Goal: Entertainment & Leisure: Consume media (video, audio)

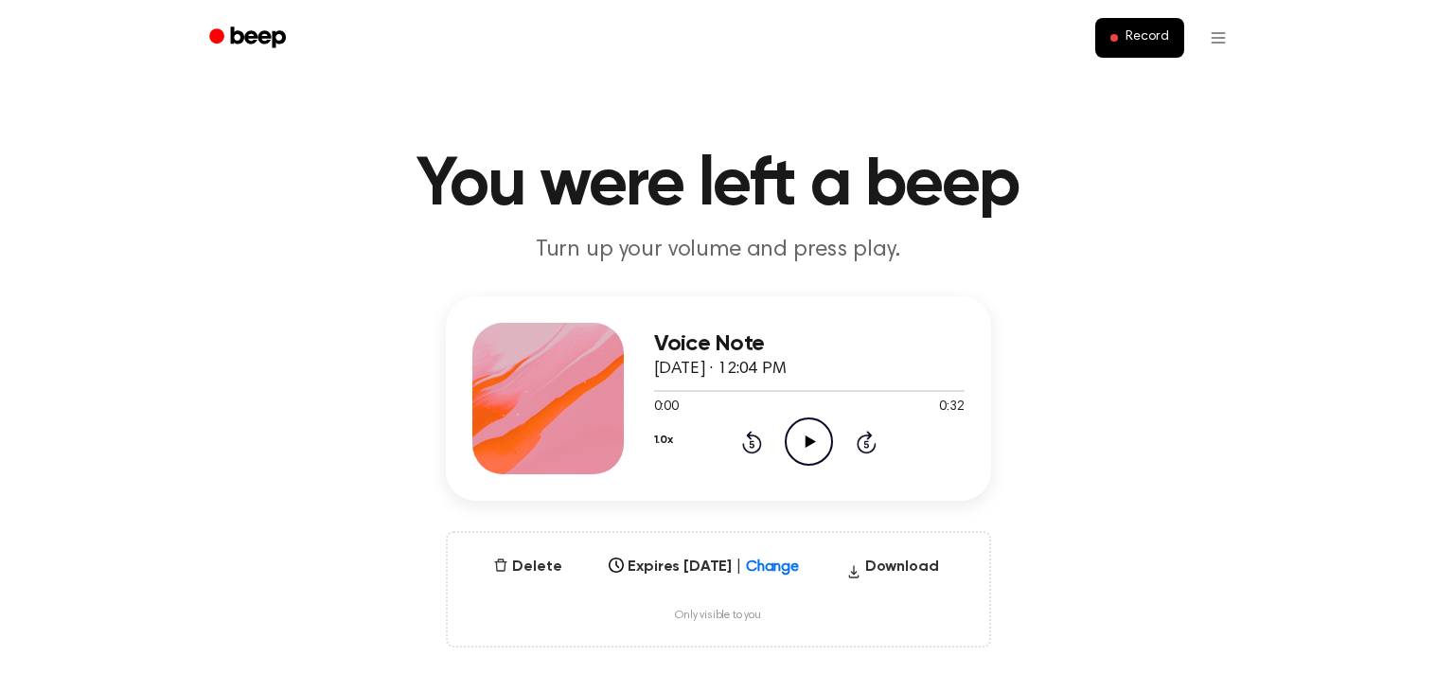
click at [814, 443] on icon "Play Audio" at bounding box center [809, 441] width 48 height 48
click at [804, 454] on icon "Pause Audio" at bounding box center [809, 441] width 48 height 48
click at [804, 454] on icon "Play Audio" at bounding box center [809, 441] width 48 height 48
click at [807, 452] on icon "Pause Audio" at bounding box center [809, 441] width 48 height 48
click at [814, 450] on icon "Play Audio" at bounding box center [809, 441] width 48 height 48
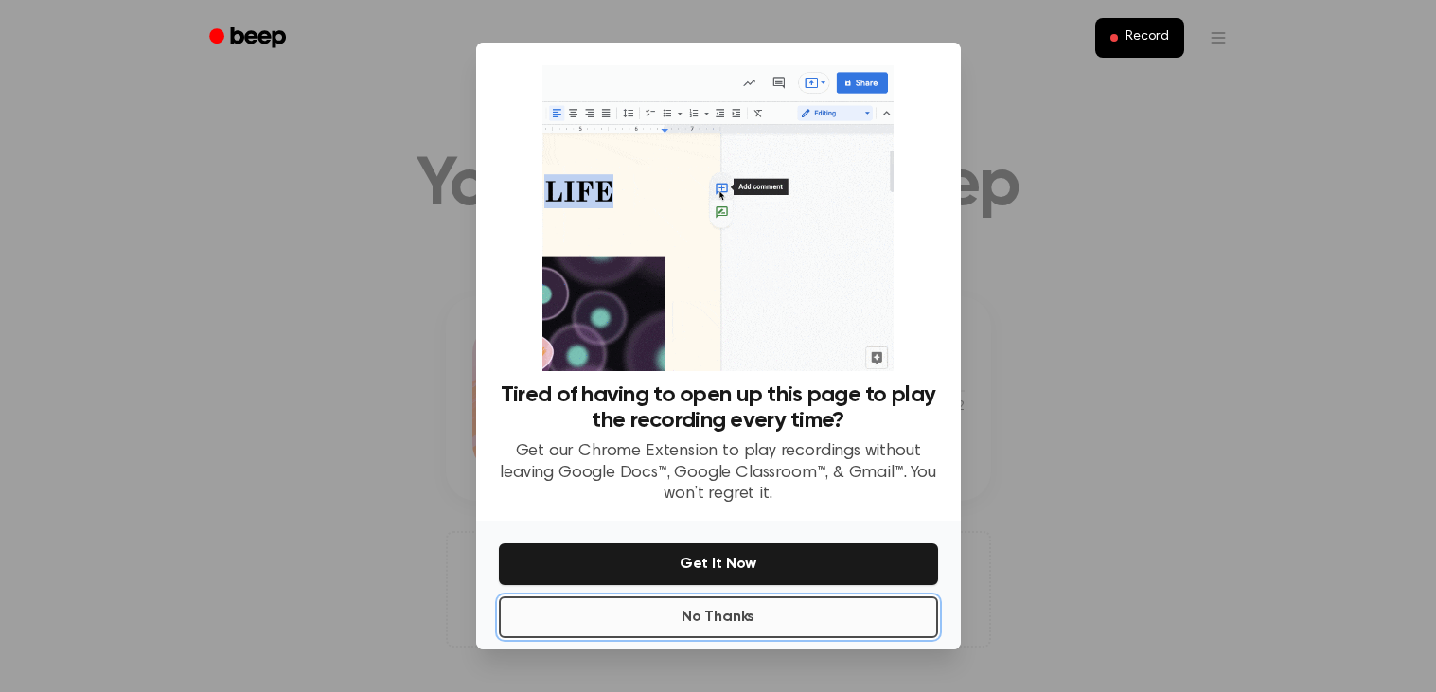
click at [785, 626] on button "No Thanks" at bounding box center [718, 617] width 439 height 42
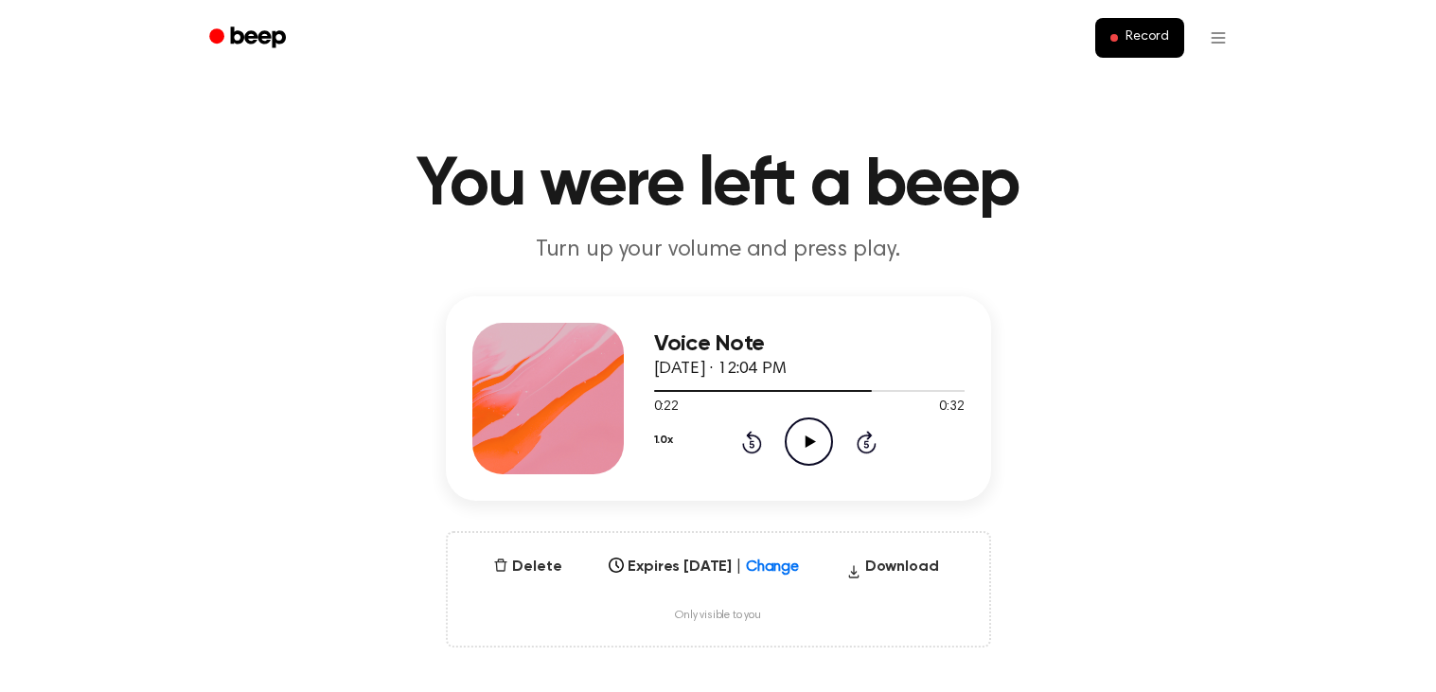
click at [803, 454] on icon "Play Audio" at bounding box center [809, 441] width 48 height 48
click at [794, 438] on icon "Play Audio" at bounding box center [809, 441] width 48 height 48
click at [672, 390] on div at bounding box center [809, 391] width 310 height 2
drag, startPoint x: 670, startPoint y: 390, endPoint x: 623, endPoint y: 390, distance: 47.3
click at [623, 390] on div "Voice Note October 13, 2025 · 12:04 PM 0:01 0:32 Your browser does not support …" at bounding box center [718, 398] width 545 height 204
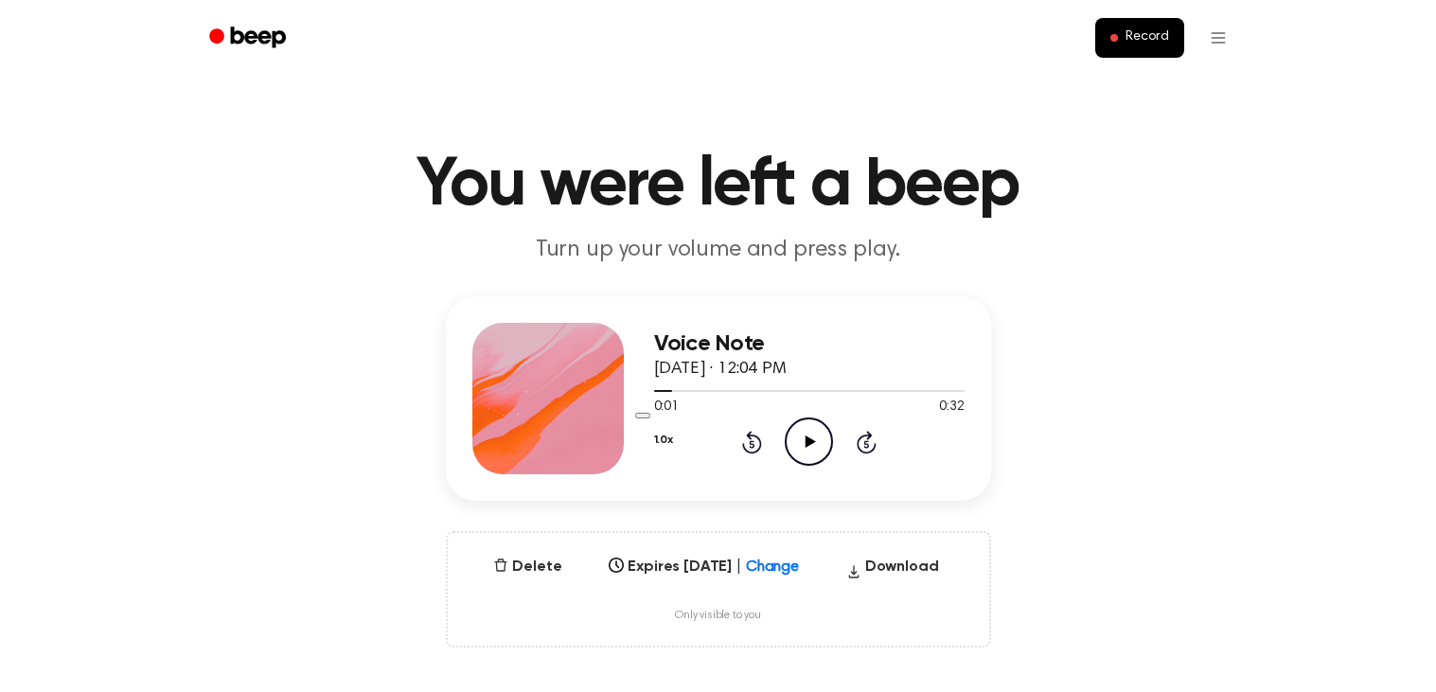
click at [809, 430] on icon "Play Audio" at bounding box center [809, 441] width 48 height 48
click at [821, 436] on icon "Pause Audio" at bounding box center [809, 441] width 48 height 48
click at [817, 444] on icon "Play Audio" at bounding box center [809, 441] width 48 height 48
click at [811, 443] on icon at bounding box center [809, 441] width 9 height 12
